Goal: Obtain resource: Download file/media

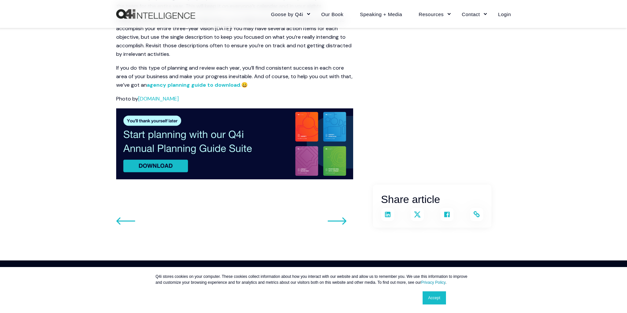
scroll to position [907, 0]
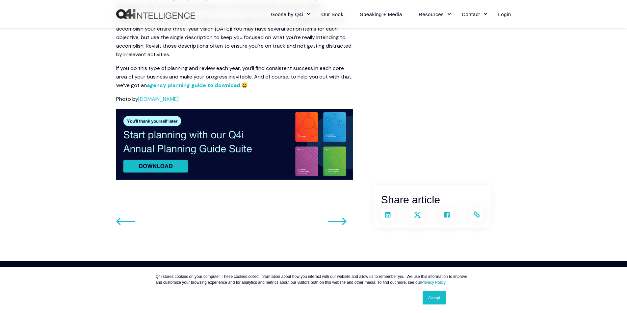
click at [152, 180] on img at bounding box center [234, 144] width 237 height 71
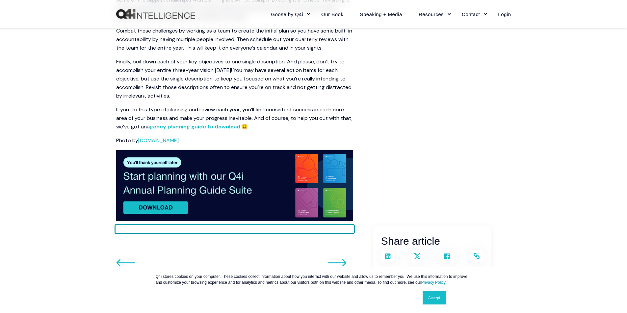
scroll to position [775, 0]
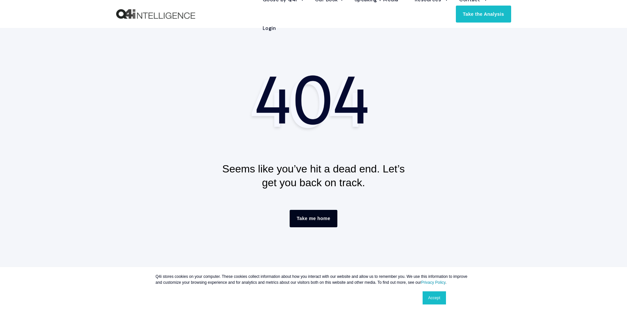
click at [318, 219] on link "Take me home" at bounding box center [312, 218] width 47 height 17
